Goal: Information Seeking & Learning: Learn about a topic

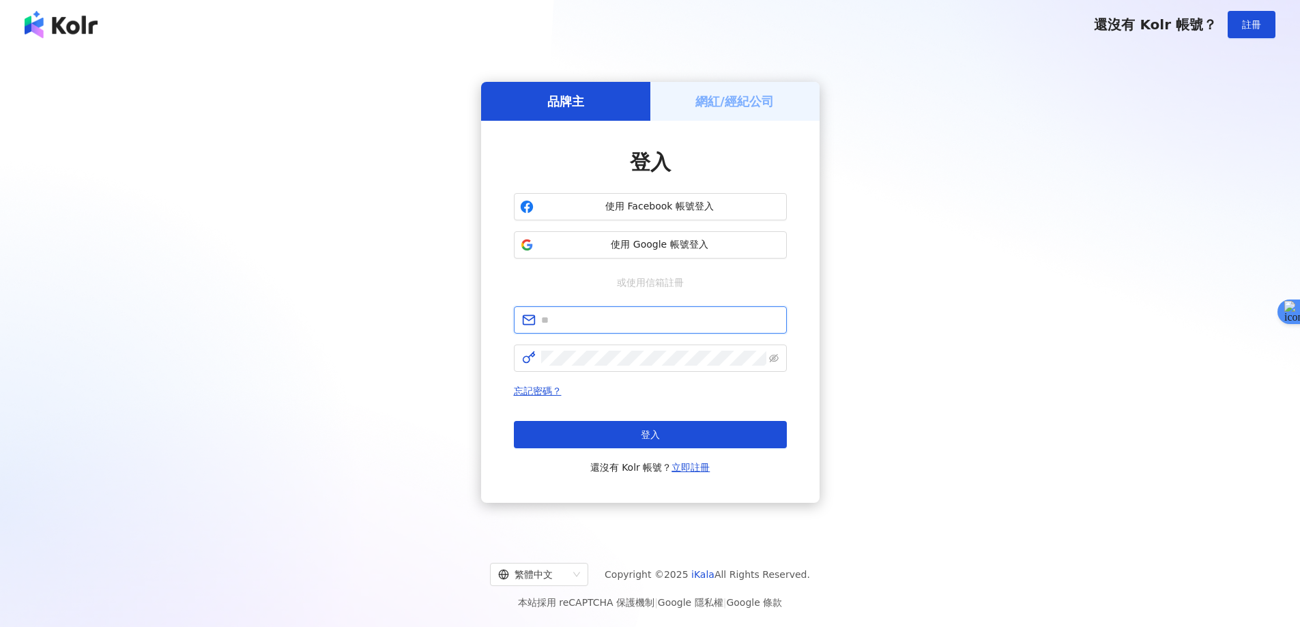
click at [596, 326] on input "text" at bounding box center [659, 320] width 237 height 15
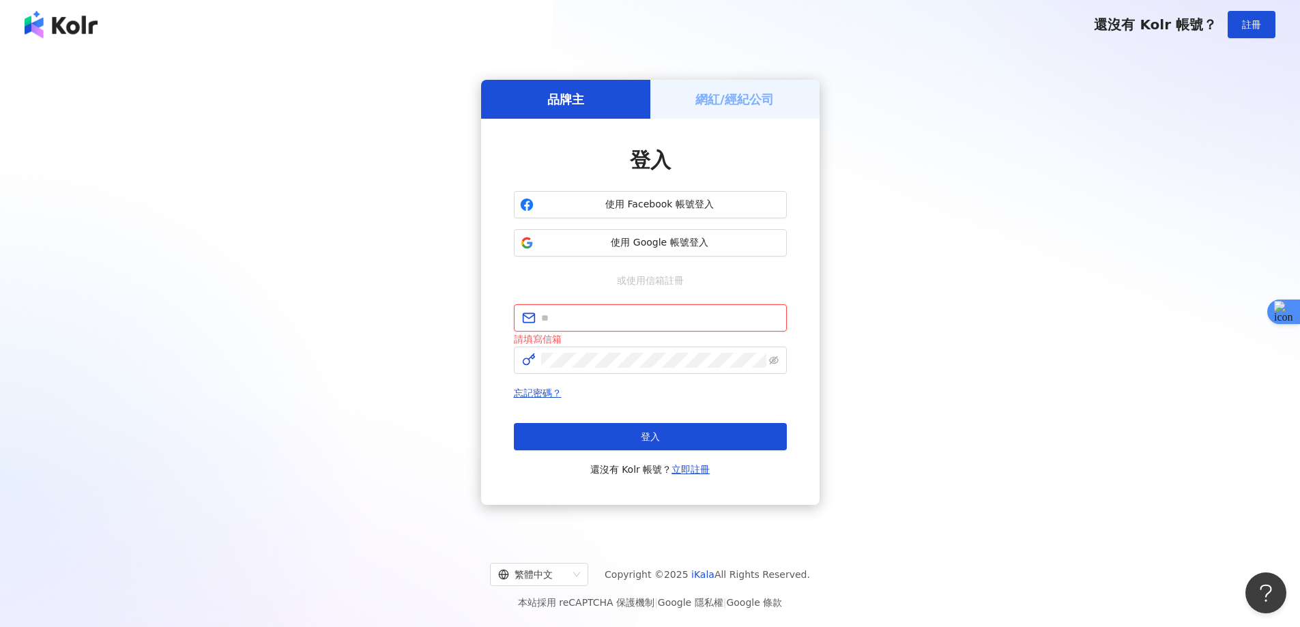
type input "**********"
click at [622, 439] on button "登入" at bounding box center [650, 436] width 273 height 27
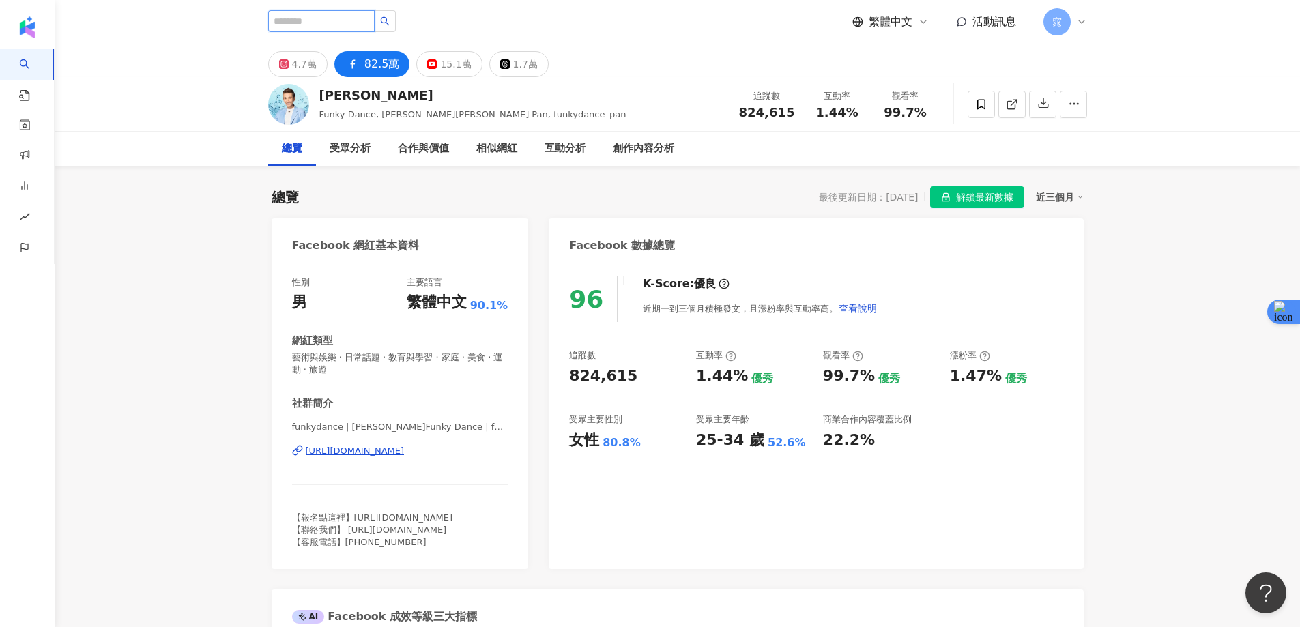
click at [313, 19] on input "search" at bounding box center [321, 21] width 106 height 22
paste input "**********"
type input "**********"
click at [396, 14] on button "button" at bounding box center [385, 21] width 22 height 22
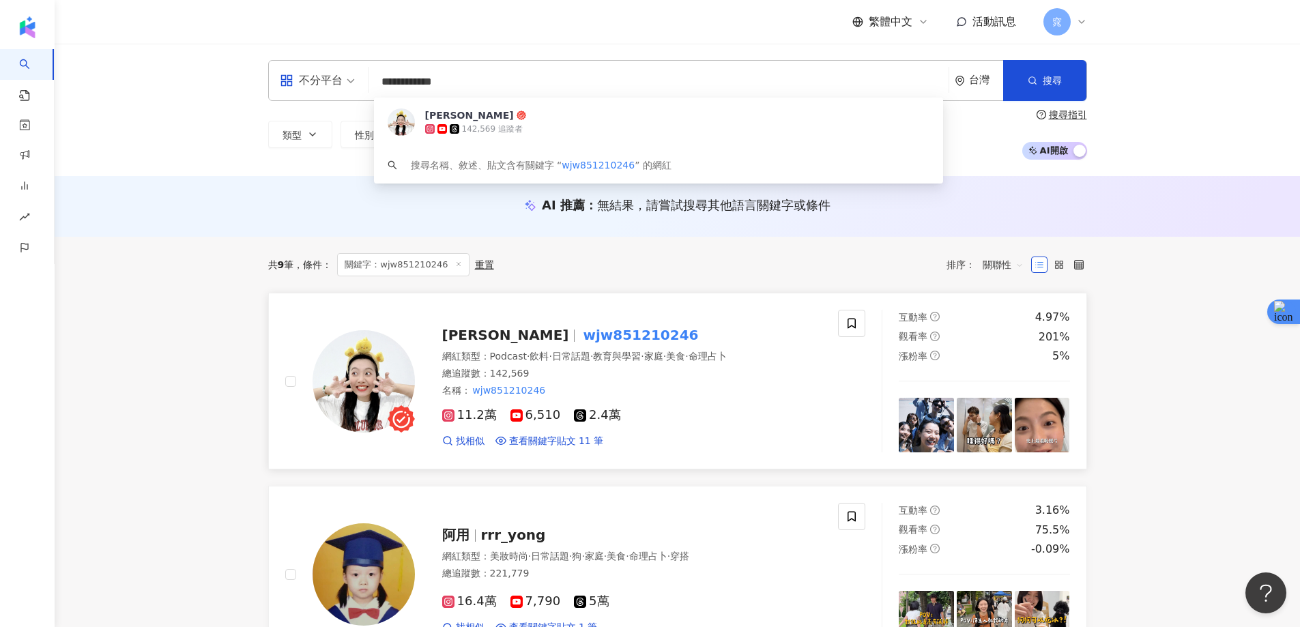
click at [580, 331] on mark "wjw851210246" at bounding box center [640, 335] width 121 height 22
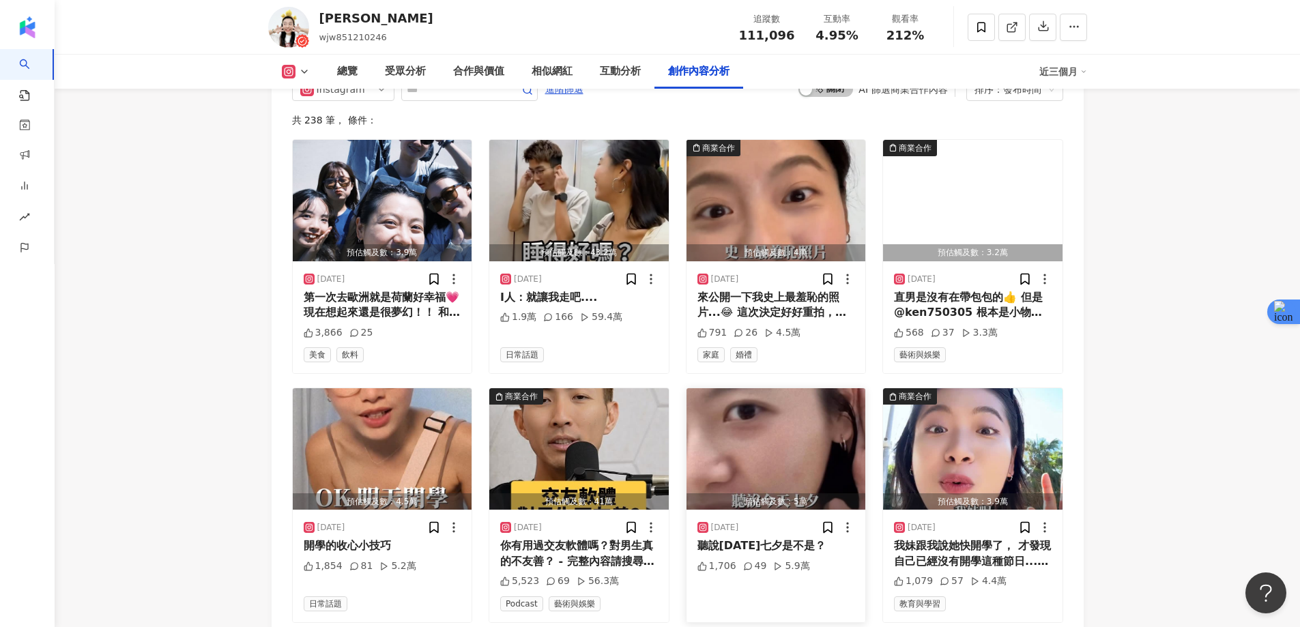
scroll to position [4105, 0]
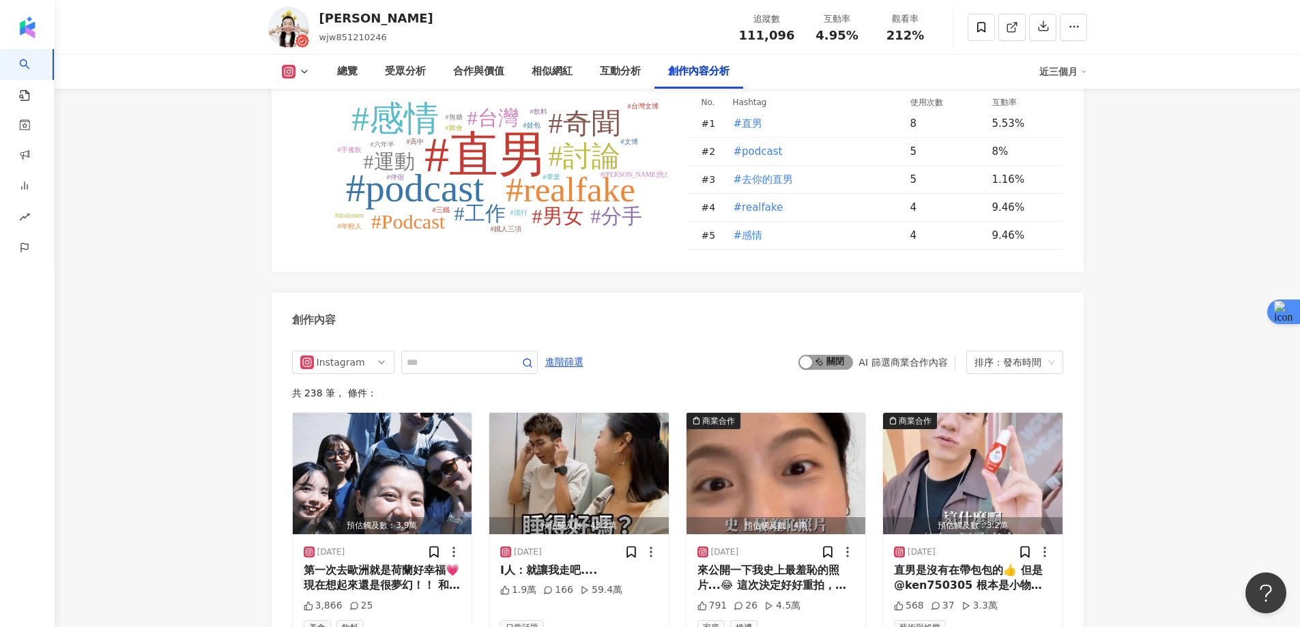
click at [825, 355] on span "啟動 關閉" at bounding box center [825, 362] width 55 height 15
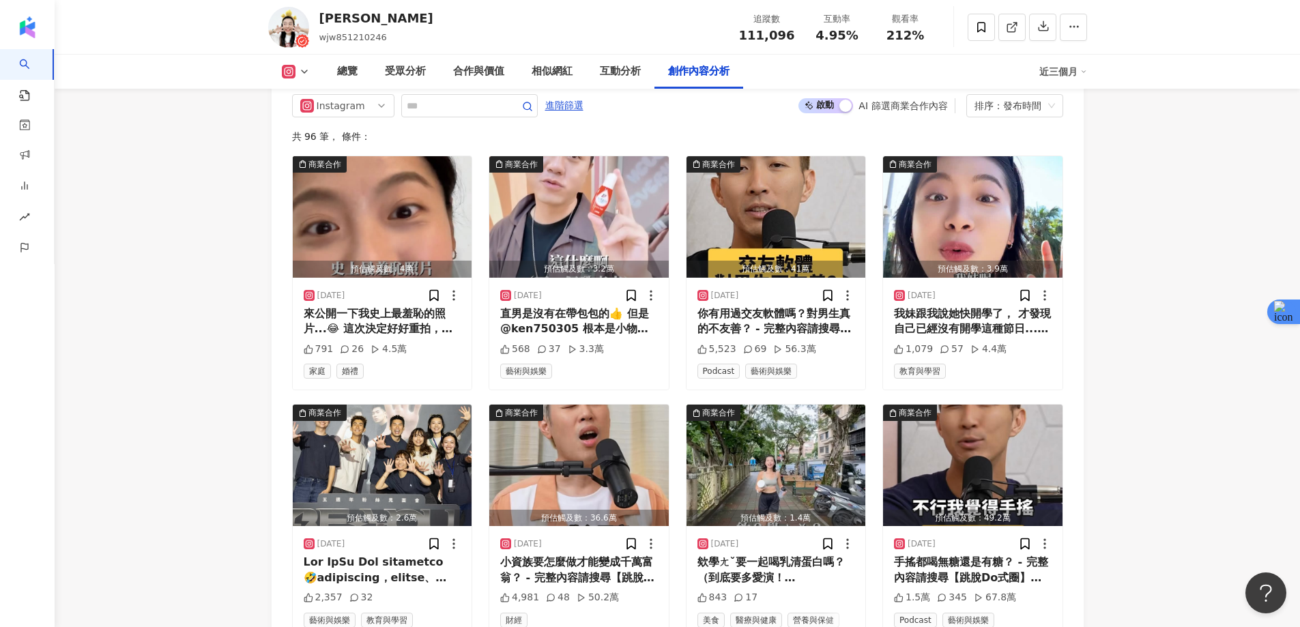
scroll to position [4394, 0]
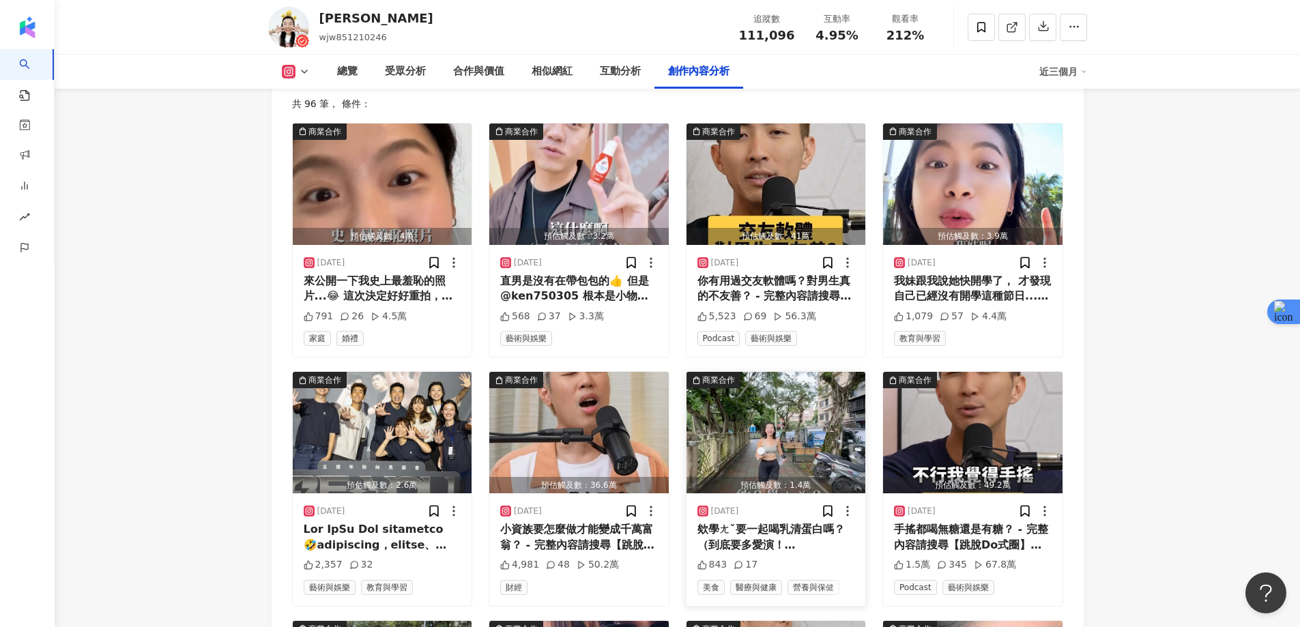
click at [760, 379] on img "button" at bounding box center [775, 432] width 179 height 121
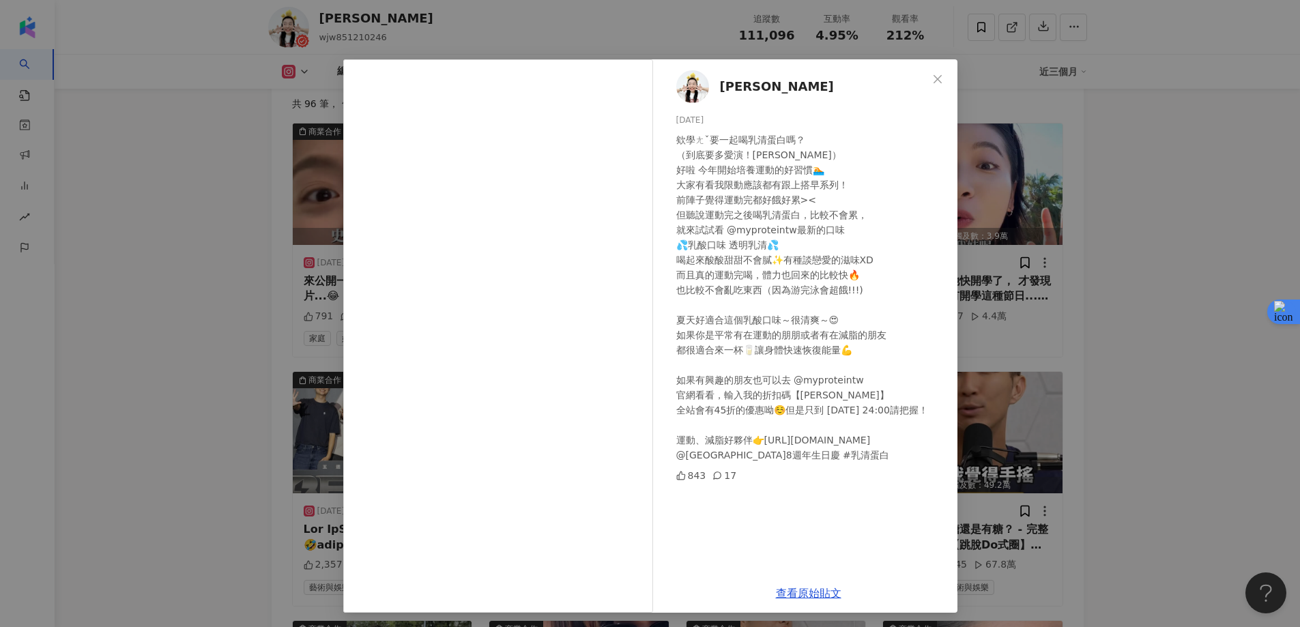
scroll to position [11, 0]
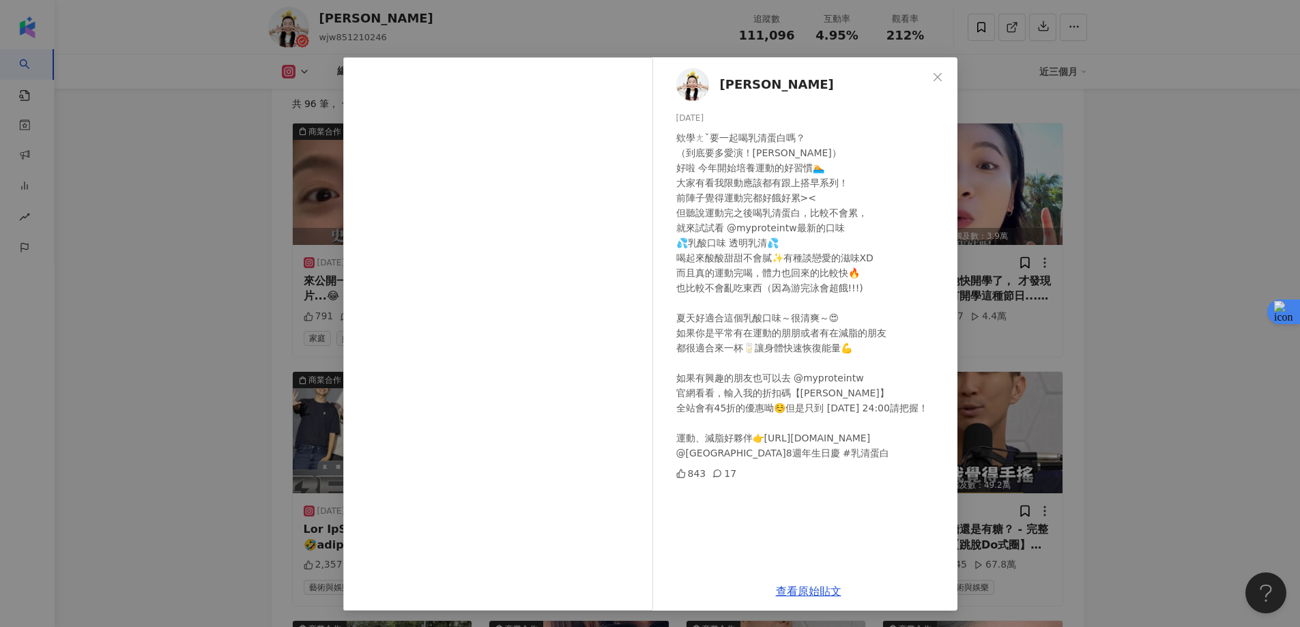
click at [1071, 300] on div "靖雯 2025/8/6 843 17 查看原始貼文" at bounding box center [650, 313] width 1300 height 627
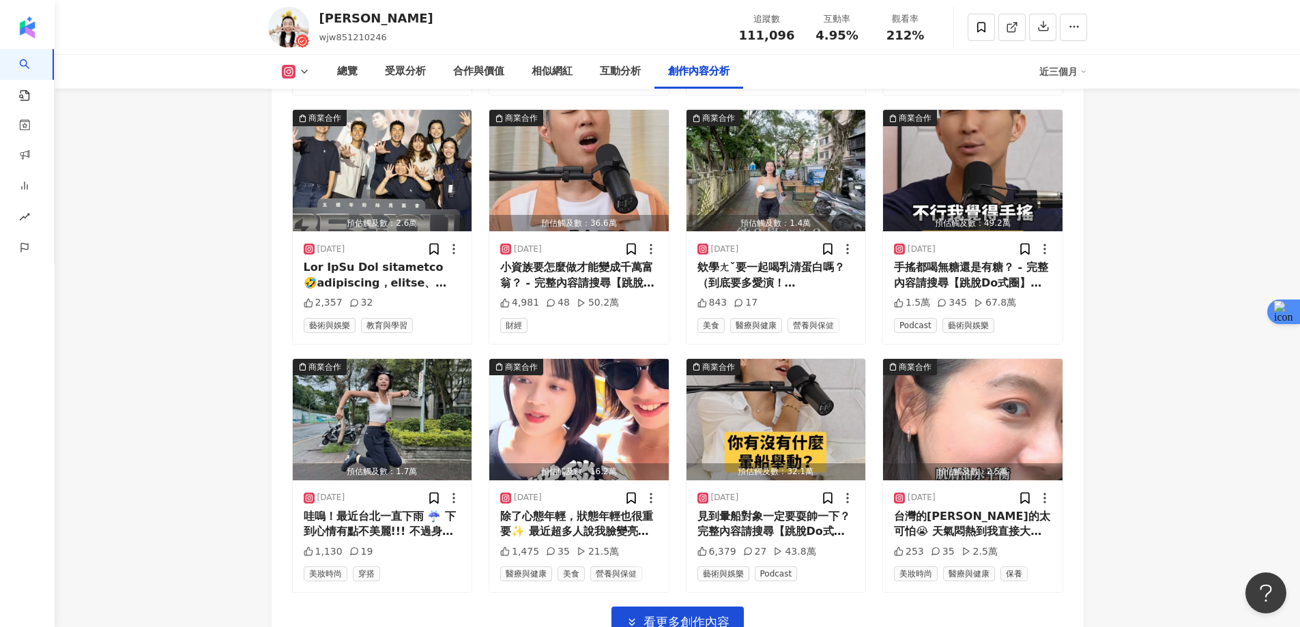
scroll to position [4667, 0]
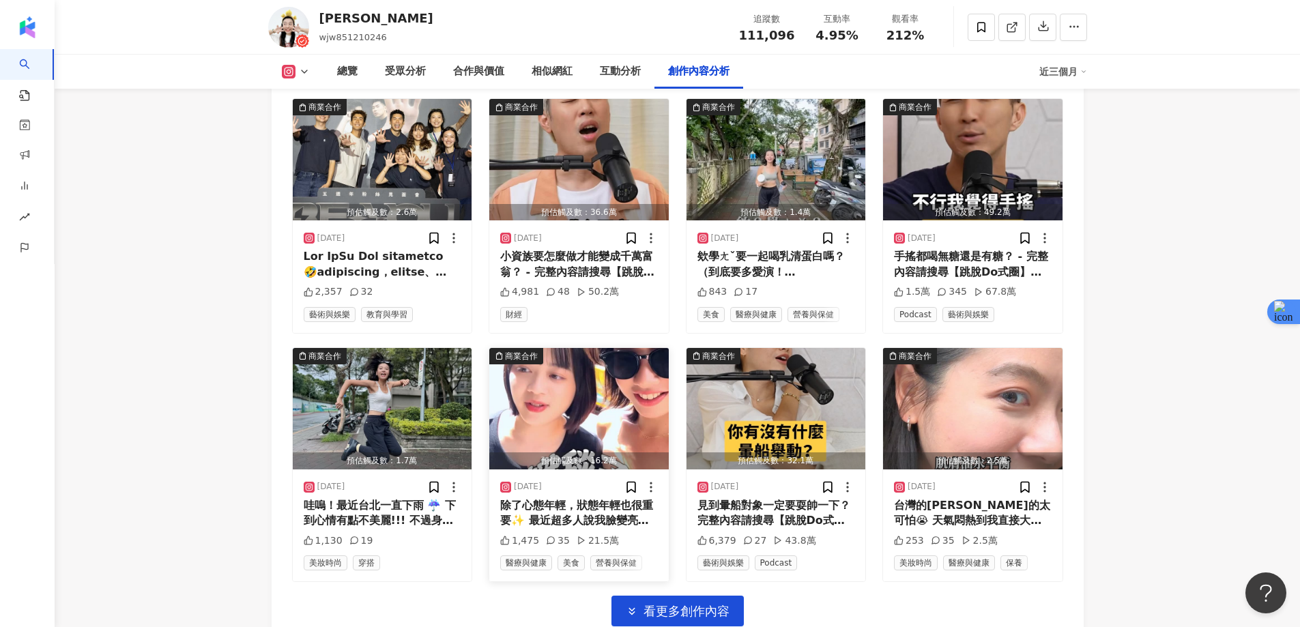
click at [566, 348] on img "button" at bounding box center [578, 408] width 179 height 121
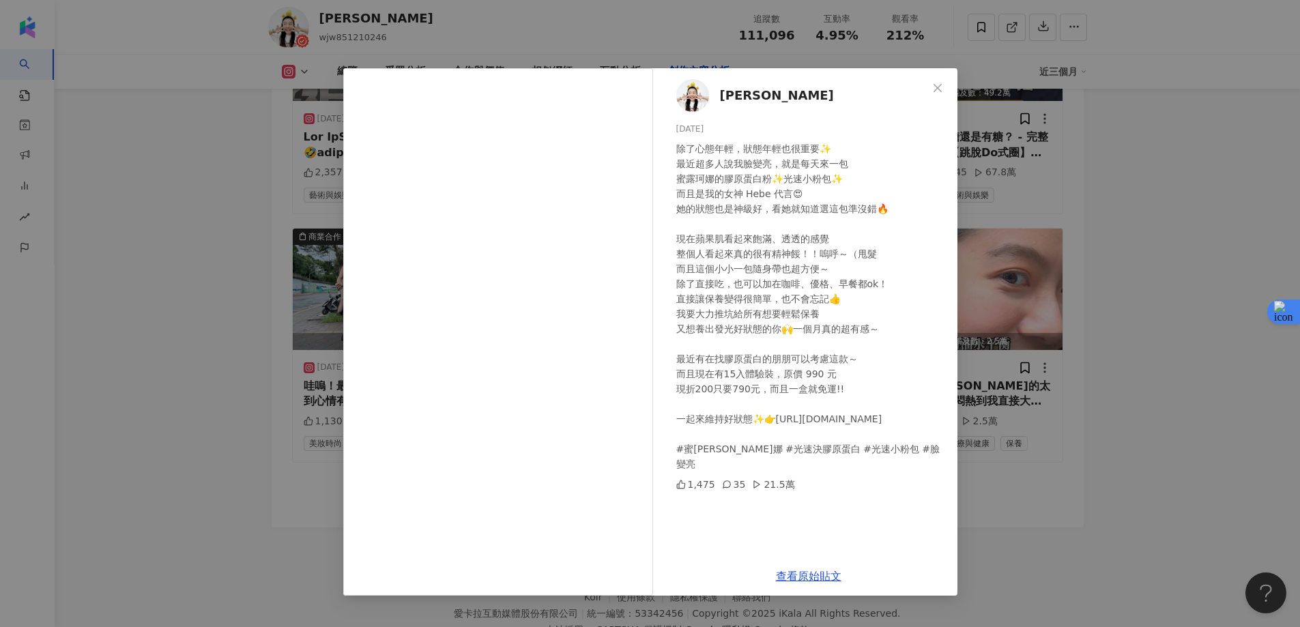
scroll to position [4787, 0]
click at [1168, 252] on div "靖雯 2025/7/24 除了心態年輕，狀態年輕也很重要✨ 最近超多人說我臉變亮，就是每天來一包 蜜露珂娜的膠原蛋白粉✨光速小粉包✨ 而且是我的女神 Hebe…" at bounding box center [650, 313] width 1300 height 627
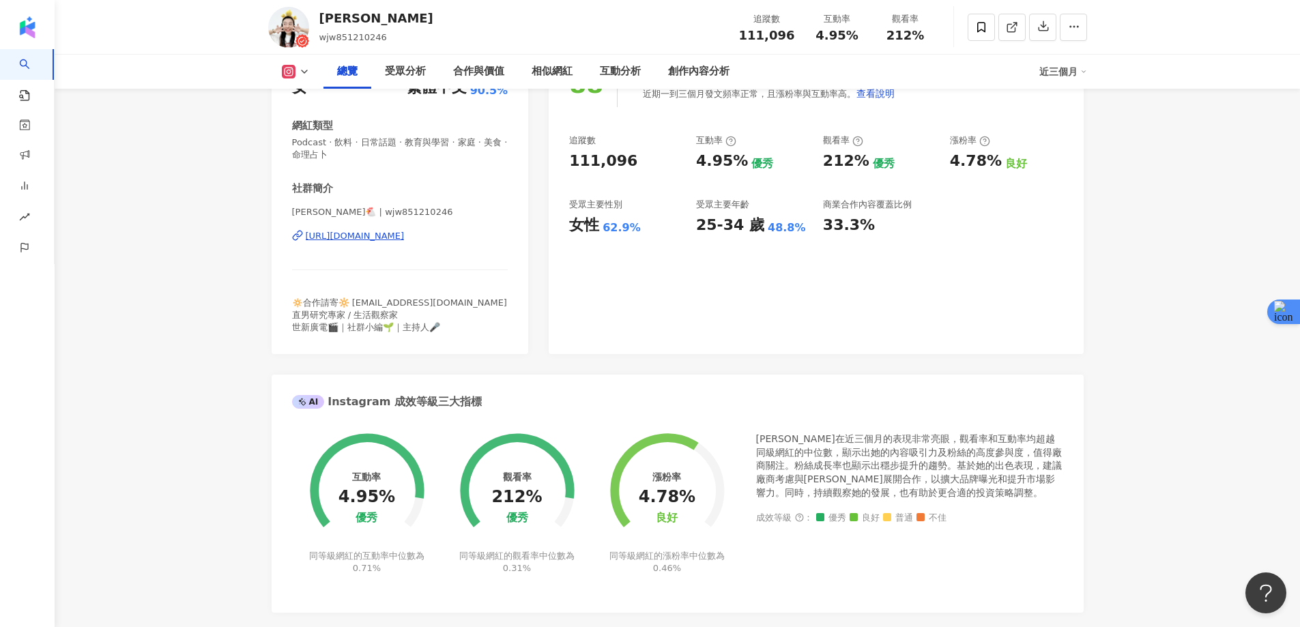
scroll to position [0, 0]
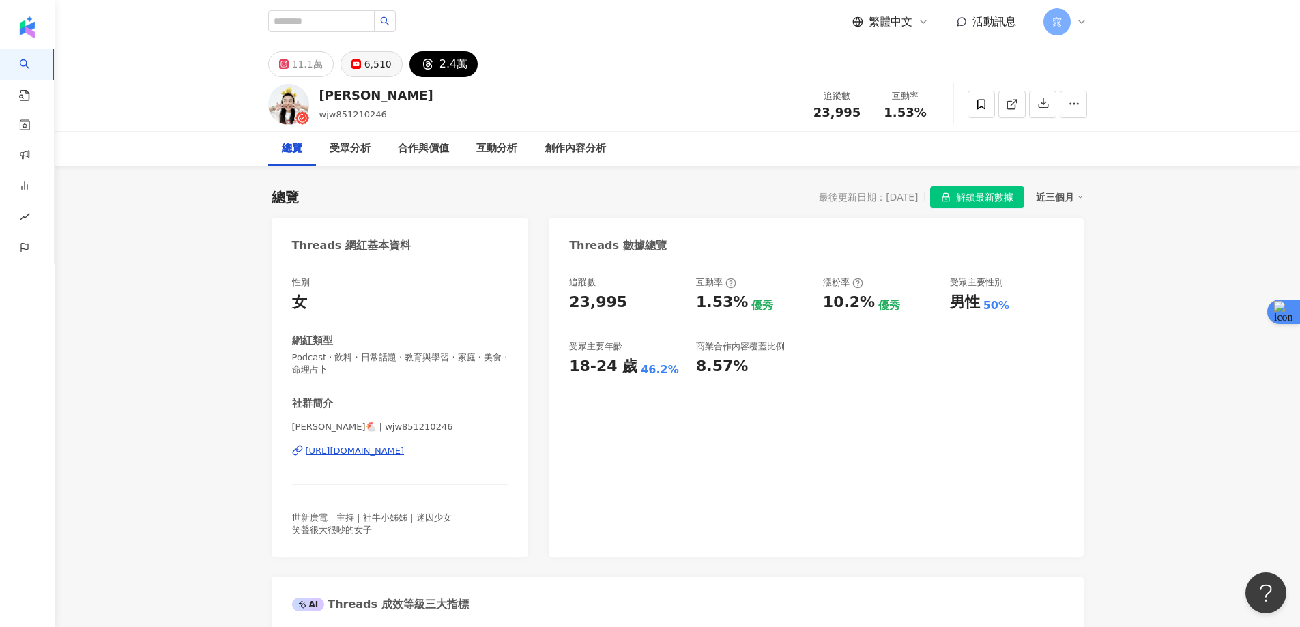
click at [379, 69] on div "6,510" at bounding box center [377, 64] width 27 height 19
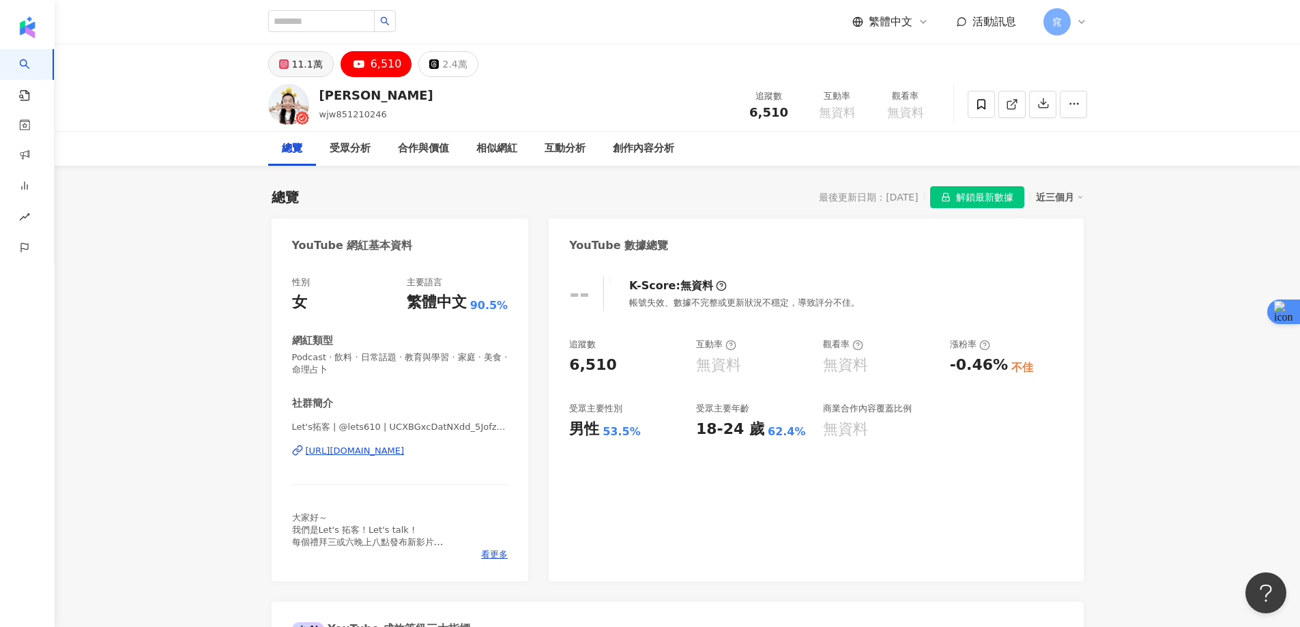
click at [296, 66] on div "11.1萬" at bounding box center [307, 64] width 31 height 19
